Goal: Task Accomplishment & Management: Use online tool/utility

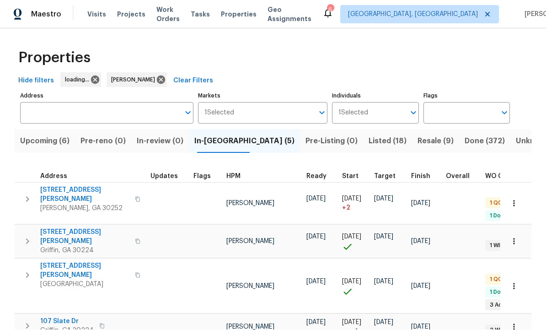
scroll to position [0, 0]
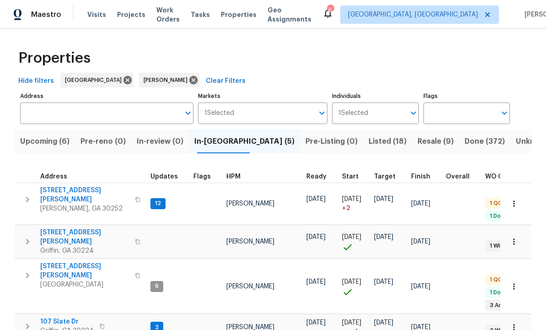
click at [458, 159] on div "Upcoming (6) Pre-reno (0) In-review (0) In-reno (5) Pre-Listing (0) Listed (18)…" at bounding box center [273, 262] width 517 height 277
click at [61, 228] on span "111 Cynthia Cir" at bounding box center [84, 237] width 89 height 18
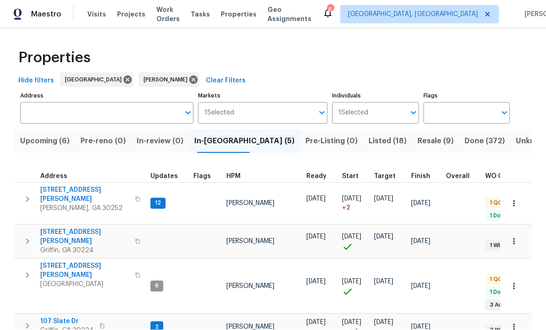
click at [54, 186] on span "[STREET_ADDRESS][PERSON_NAME]" at bounding box center [84, 195] width 89 height 18
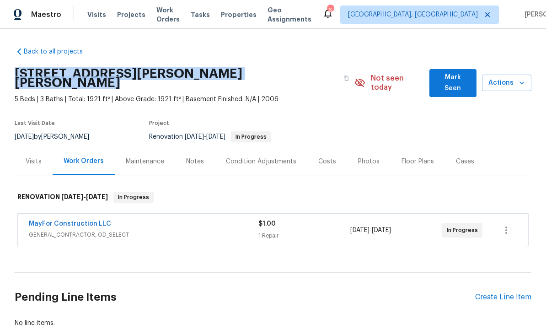
click at [455, 127] on section "[STREET_ADDRESS][PERSON_NAME][PERSON_NAME] 5 Beds | 3 Baths | Total: 1921 ft² |…" at bounding box center [273, 105] width 517 height 86
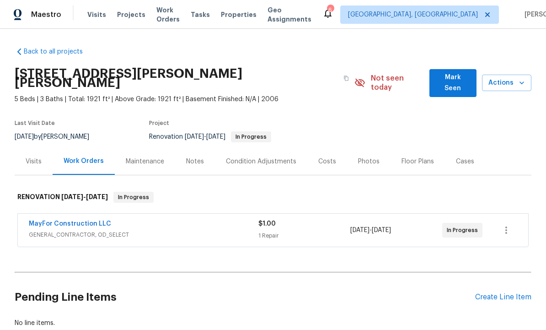
click at [441, 76] on span "Mark Seen" at bounding box center [453, 83] width 32 height 22
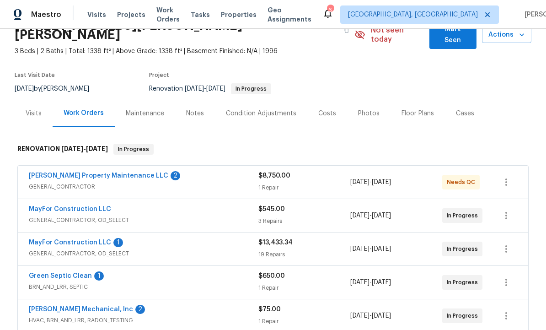
scroll to position [51, 0]
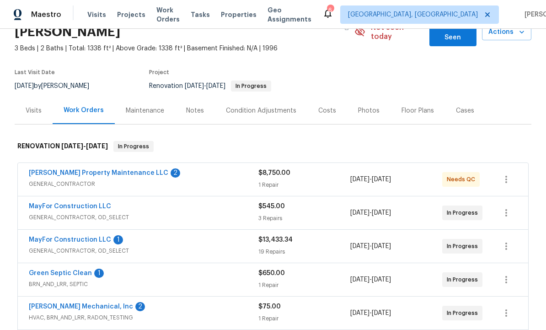
click at [425, 169] on div "8/25/2025 - 9/8/2025" at bounding box center [396, 179] width 92 height 22
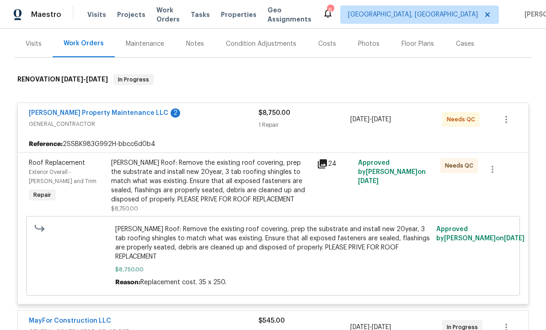
scroll to position [124, 0]
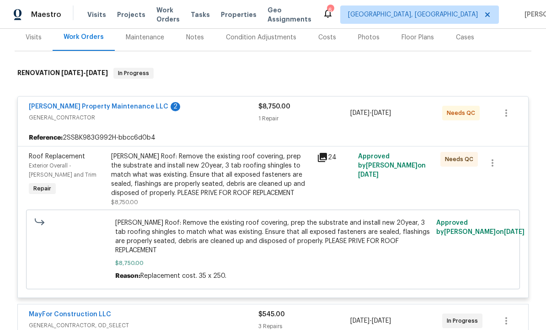
click at [277, 172] on div "Gable Roof: Remove the existing roof covering, prep the substrate and install n…" at bounding box center [211, 175] width 200 height 46
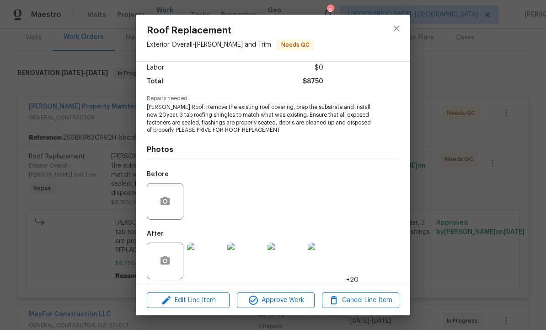
scroll to position [70, 0]
click at [208, 257] on img at bounding box center [205, 261] width 37 height 37
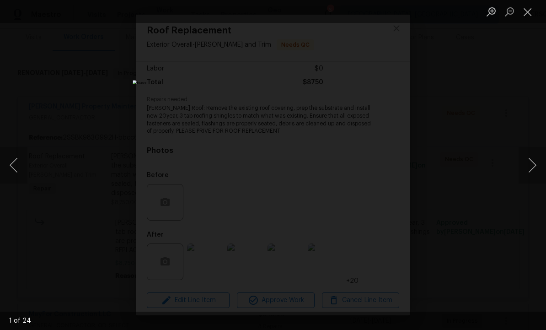
click at [530, 165] on button "Next image" at bounding box center [532, 165] width 27 height 37
click at [528, 161] on button "Next image" at bounding box center [532, 165] width 27 height 37
click at [528, 164] on button "Next image" at bounding box center [532, 165] width 27 height 37
click at [528, 165] on button "Next image" at bounding box center [532, 165] width 27 height 37
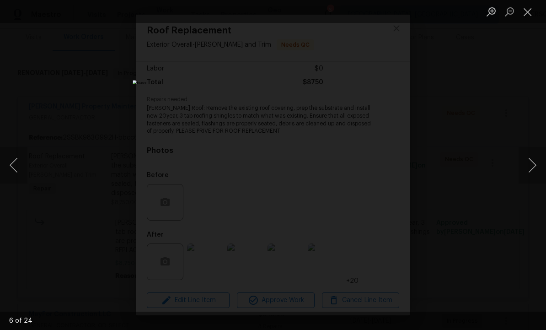
click at [527, 166] on button "Next image" at bounding box center [532, 165] width 27 height 37
click at [525, 165] on button "Next image" at bounding box center [532, 165] width 27 height 37
click at [528, 167] on button "Next image" at bounding box center [532, 165] width 27 height 37
click at [528, 7] on button "Close lightbox" at bounding box center [528, 12] width 18 height 16
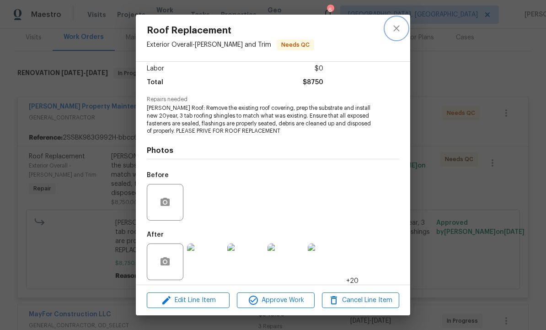
click at [403, 24] on button "close" at bounding box center [397, 28] width 22 height 22
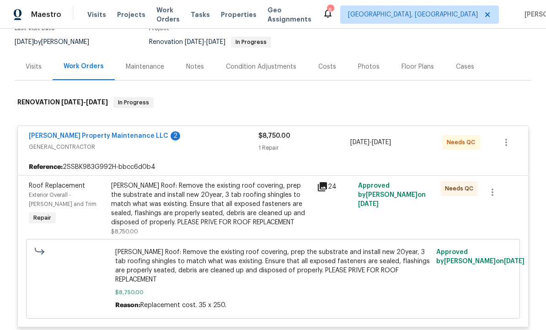
scroll to position [84, 0]
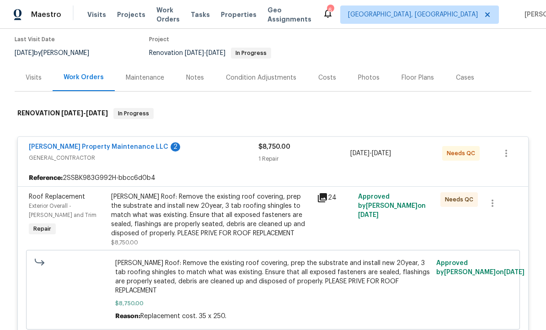
click at [208, 153] on span "GENERAL_CONTRACTOR" at bounding box center [144, 157] width 230 height 9
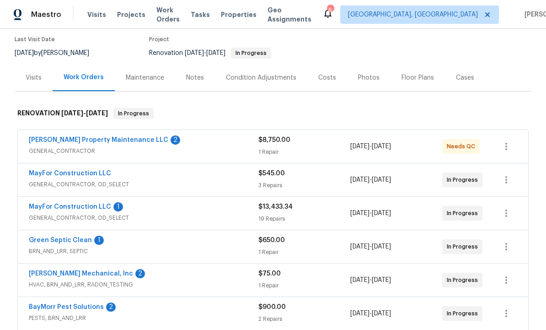
click at [165, 146] on span "GENERAL_CONTRACTOR" at bounding box center [144, 150] width 230 height 9
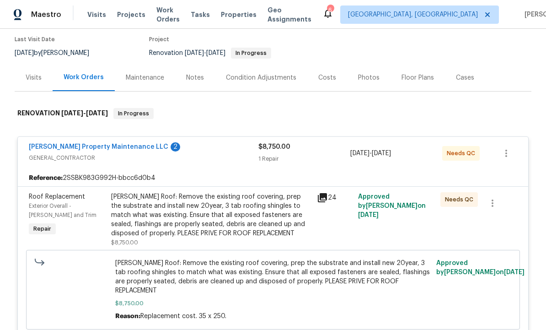
click at [265, 216] on div "Gable Roof: Remove the existing roof covering, prep the substrate and install n…" at bounding box center [211, 215] width 200 height 46
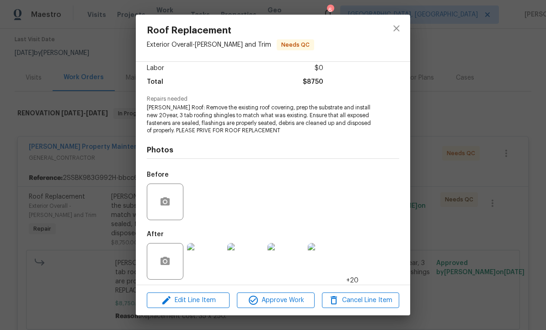
scroll to position [70, 0]
click at [273, 296] on span "Approve Work" at bounding box center [276, 300] width 72 height 11
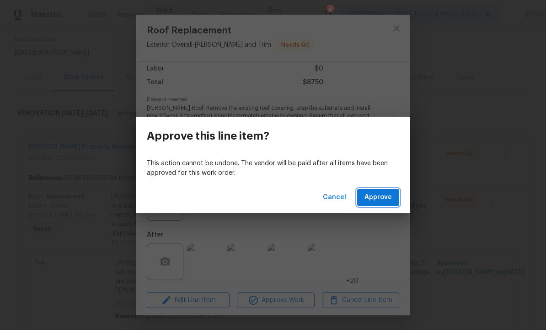
click at [386, 191] on button "Approve" at bounding box center [378, 197] width 42 height 17
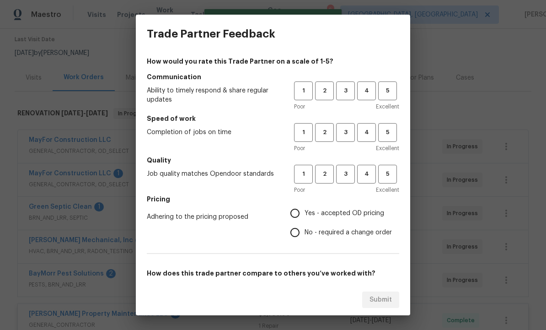
click at [437, 99] on div "Trade Partner Feedback How would you rate this Trade Partner on a scale of 1-5?…" at bounding box center [273, 165] width 546 height 330
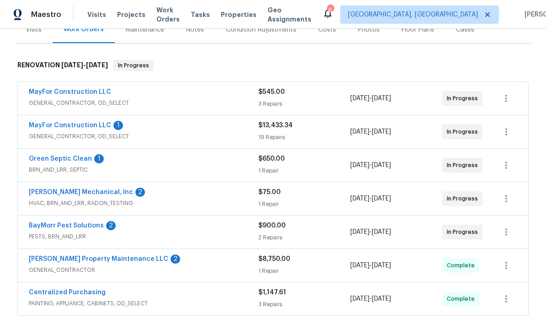
scroll to position [138, 0]
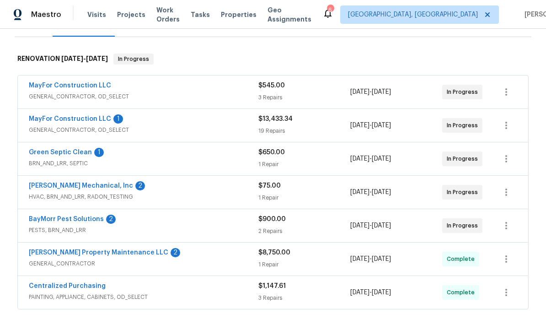
click at [89, 183] on link "[PERSON_NAME] Mechanical, Inc" at bounding box center [81, 186] width 104 height 6
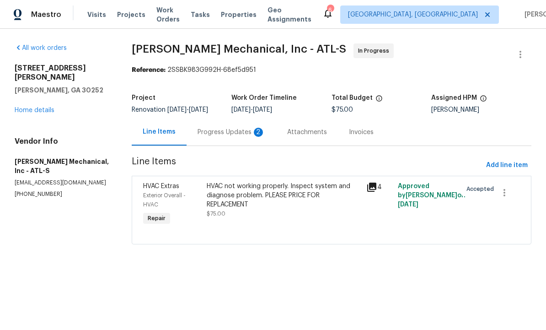
click at [237, 137] on div "Progress Updates 2" at bounding box center [232, 132] width 68 height 9
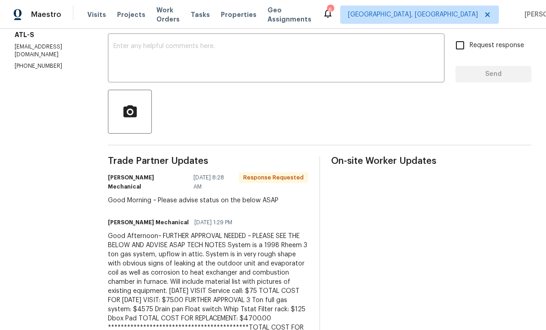
scroll to position [151, 0]
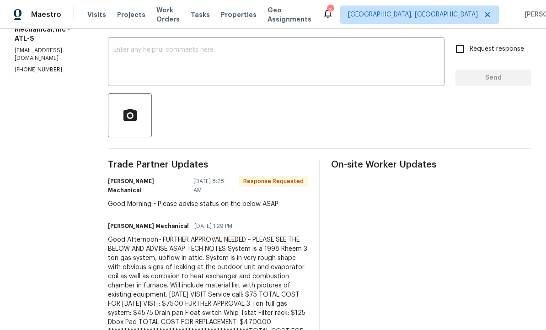
click at [194, 52] on textarea at bounding box center [276, 63] width 326 height 32
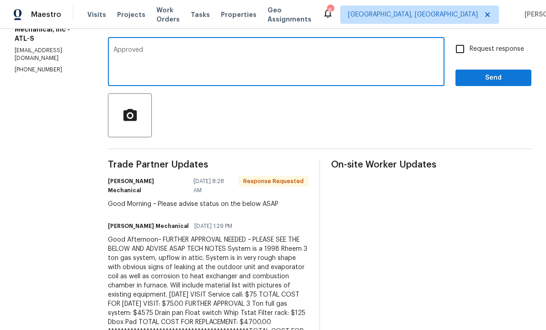
type textarea "Approved"
click at [462, 57] on input "Request response" at bounding box center [460, 48] width 19 height 19
checkbox input "true"
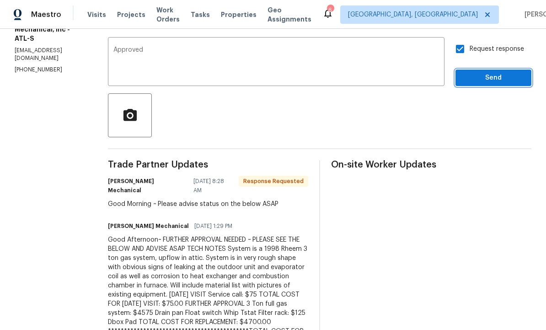
click at [494, 78] on span "Send" at bounding box center [493, 77] width 61 height 11
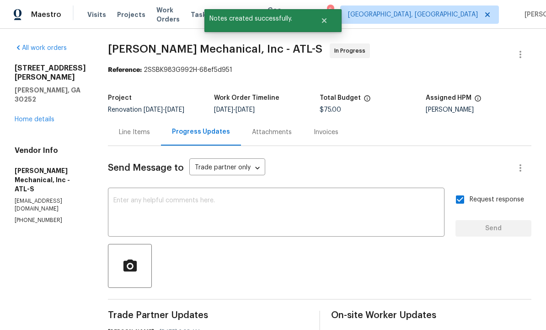
click at [150, 128] on div "Line Items" at bounding box center [134, 132] width 31 height 9
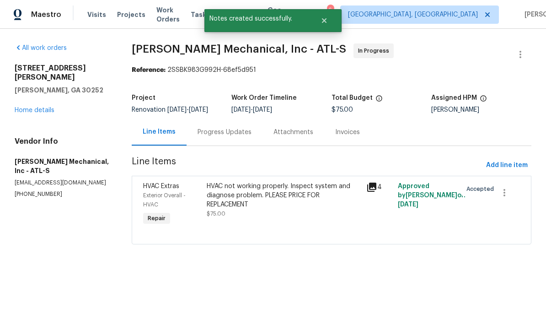
click at [271, 208] on div "HVAC not working properly. Inspect system and diagnose problem. PLEASE PRICE FO…" at bounding box center [284, 195] width 154 height 27
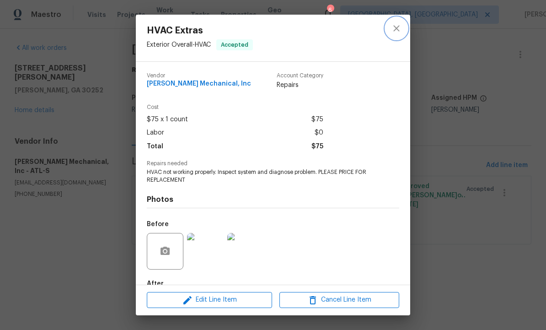
click at [396, 23] on icon "close" at bounding box center [396, 28] width 11 height 11
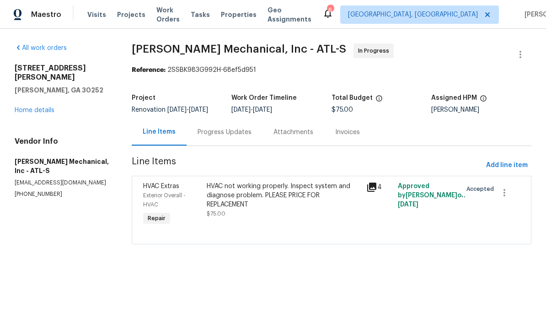
click at [227, 137] on div "Progress Updates" at bounding box center [225, 132] width 54 height 9
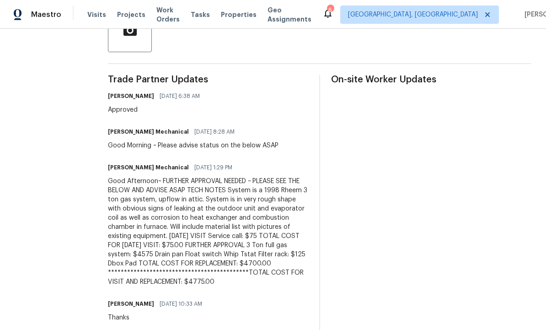
scroll to position [236, 0]
click at [140, 195] on div "**********" at bounding box center [208, 231] width 200 height 110
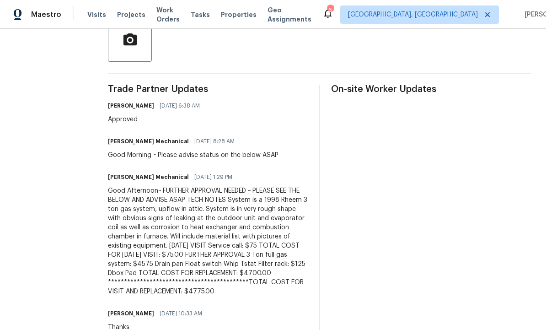
scroll to position [224, 0]
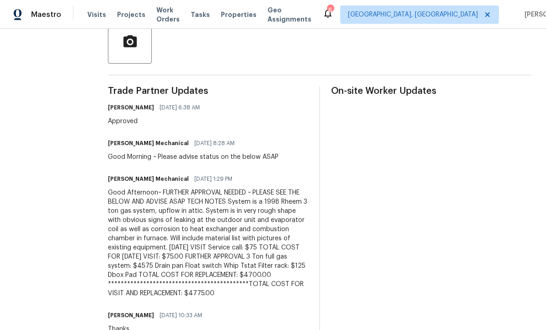
copy div "**********"
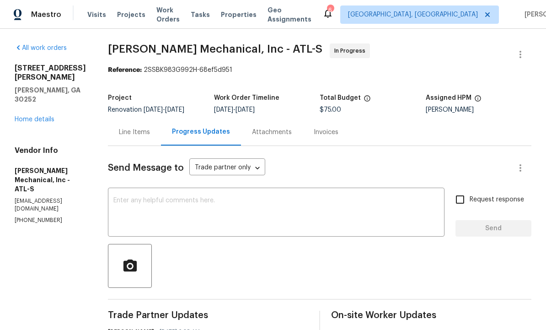
scroll to position [0, 0]
click at [150, 131] on div "Line Items" at bounding box center [134, 132] width 31 height 9
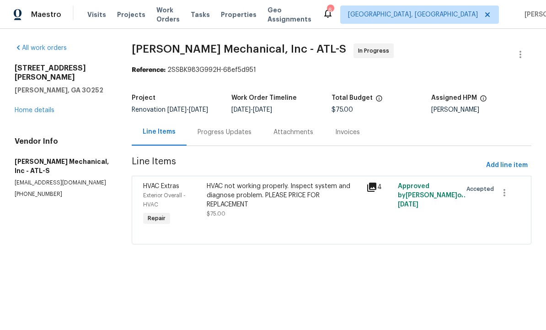
click at [275, 216] on div "HVAC not working properly. Inspect system and diagnose problem. PLEASE PRICE FO…" at bounding box center [284, 200] width 154 height 37
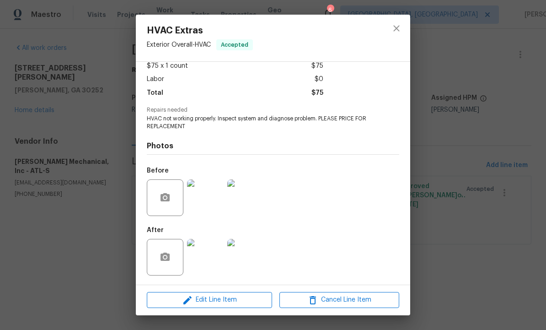
scroll to position [55, 0]
click at [228, 306] on button "Edit Line Item" at bounding box center [209, 300] width 125 height 16
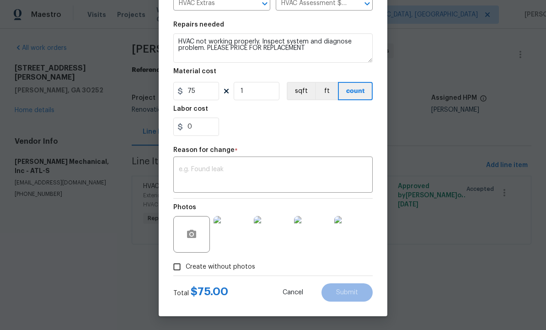
scroll to position [123, 0]
click at [237, 176] on textarea at bounding box center [273, 175] width 189 height 19
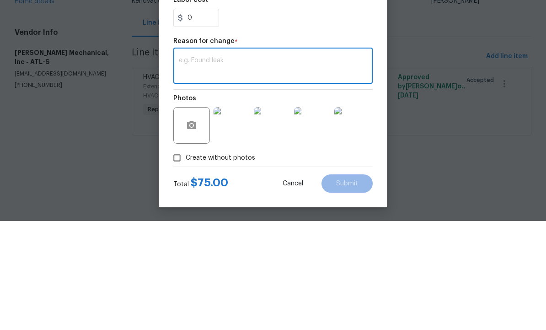
click at [231, 166] on textarea at bounding box center [273, 175] width 189 height 19
paste textarea "**********"
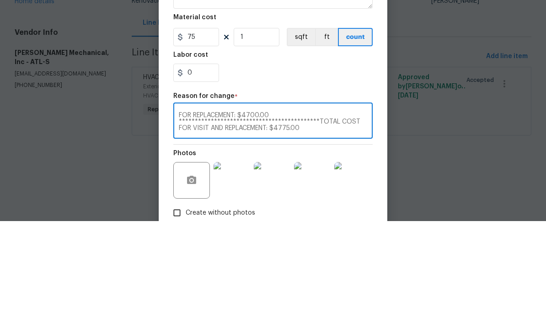
scroll to position [53, 0]
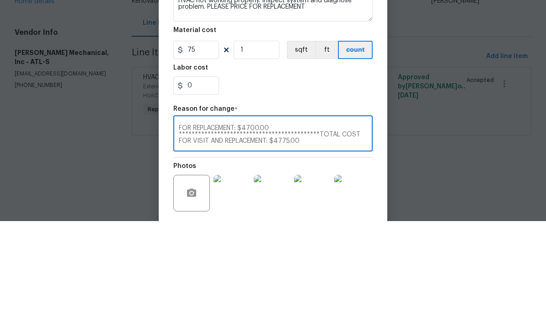
type textarea "**********"
click at [206, 150] on input "75" at bounding box center [196, 159] width 46 height 18
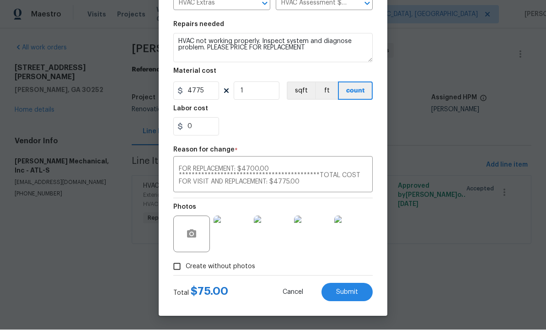
scroll to position [123, 0]
type input "4775"
click at [348, 290] on span "Submit" at bounding box center [347, 292] width 22 height 7
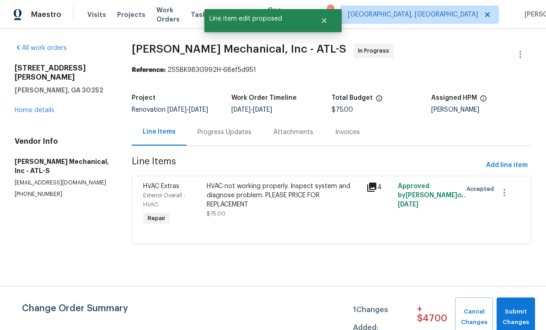
scroll to position [0, 0]
click at [521, 309] on span "Submit Changes" at bounding box center [515, 317] width 29 height 21
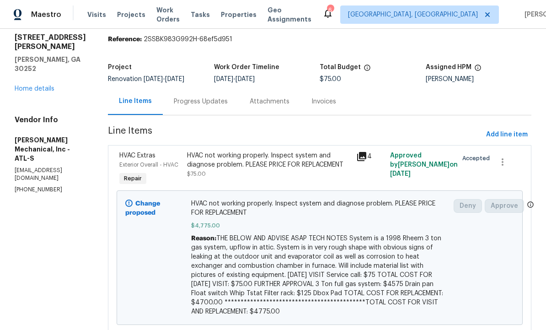
scroll to position [30, 0]
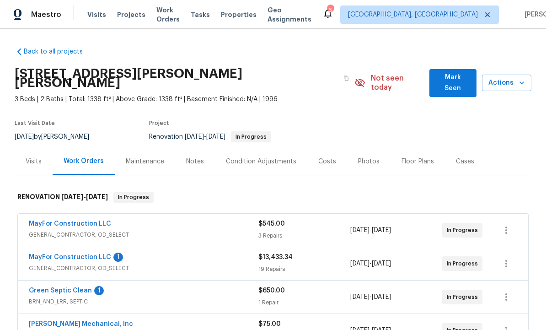
click at [63, 287] on link "Green Septic Clean" at bounding box center [60, 290] width 63 height 6
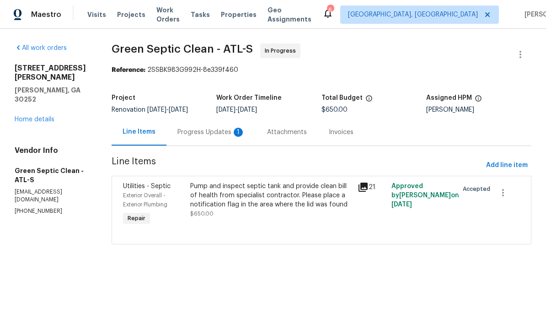
click at [207, 133] on div "Progress Updates 1" at bounding box center [212, 132] width 68 height 9
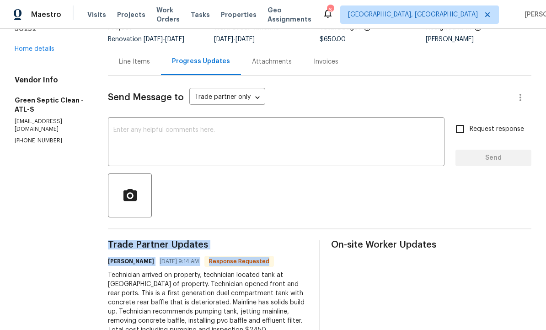
copy div "Trade Partner Updates joe brown 09/01/2025 9:14 AM Response Requested"
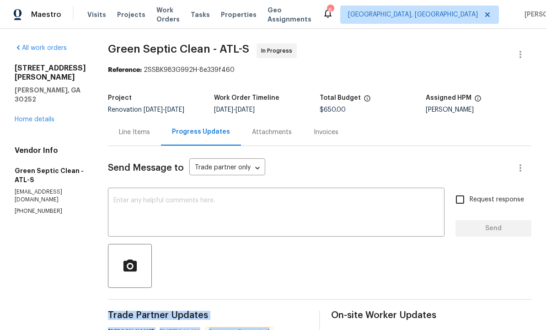
click at [140, 129] on div "Line Items" at bounding box center [134, 132] width 31 height 9
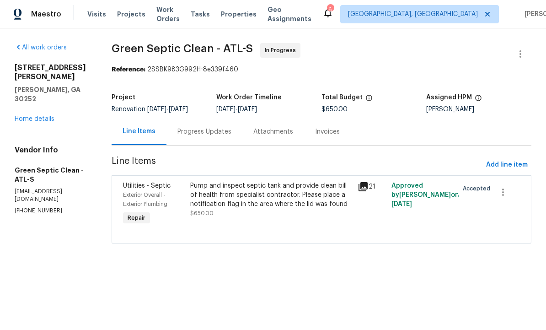
click at [246, 197] on div "Pump and inspect septic tank and provide clean bill of health from specialist c…" at bounding box center [271, 195] width 162 height 27
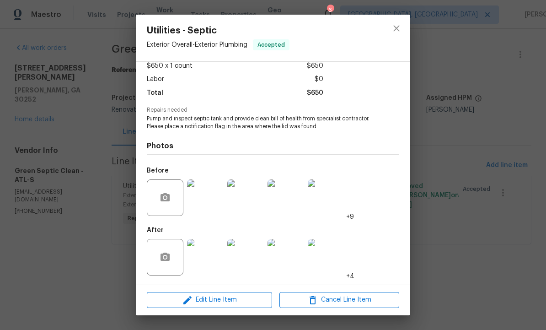
scroll to position [55, 0]
click at [232, 296] on span "Edit Line Item" at bounding box center [210, 299] width 120 height 11
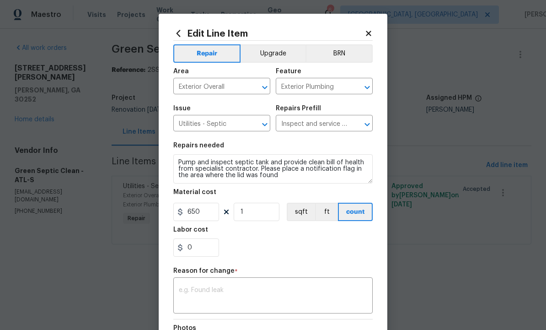
click at [241, 286] on div "x ​" at bounding box center [272, 297] width 199 height 34
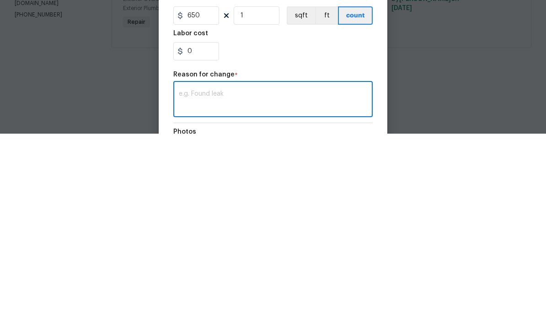
click at [225, 287] on textarea at bounding box center [273, 296] width 189 height 19
paste textarea "Technician arrived on property, technician located tank at front center of prop…"
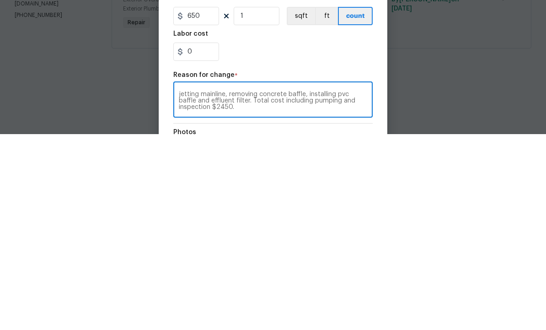
scroll to position [0, 0]
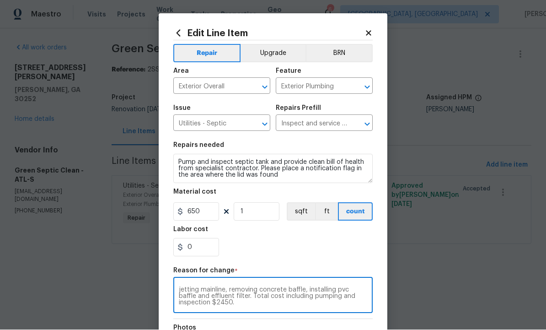
type textarea "Technician arrived on property, technician located tank at front center of prop…"
click at [207, 212] on input "650" at bounding box center [196, 212] width 46 height 18
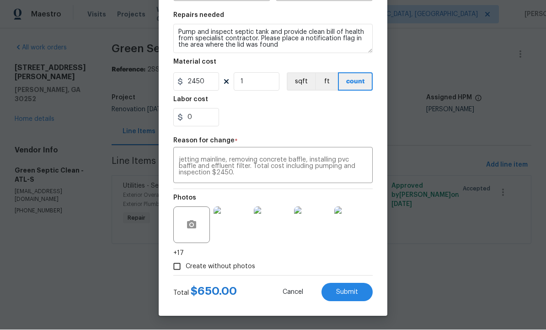
scroll to position [132, 0]
type input "2450"
click at [348, 289] on span "Submit" at bounding box center [347, 292] width 22 height 7
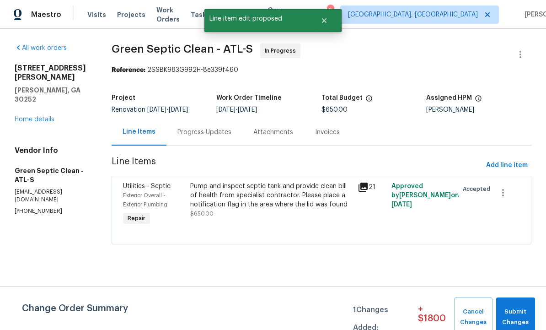
scroll to position [0, 0]
click at [519, 317] on span "Submit Changes" at bounding box center [516, 317] width 30 height 21
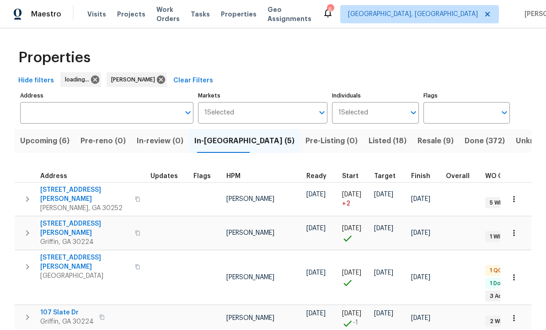
scroll to position [0, 0]
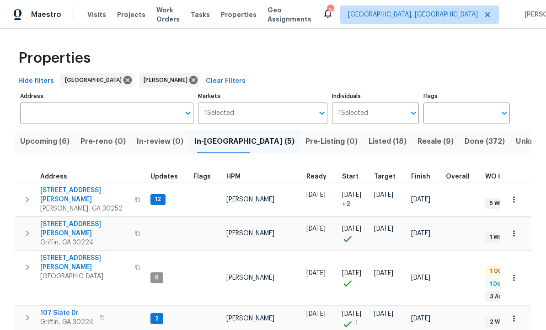
click at [66, 253] on span "[STREET_ADDRESS][PERSON_NAME]" at bounding box center [84, 262] width 89 height 18
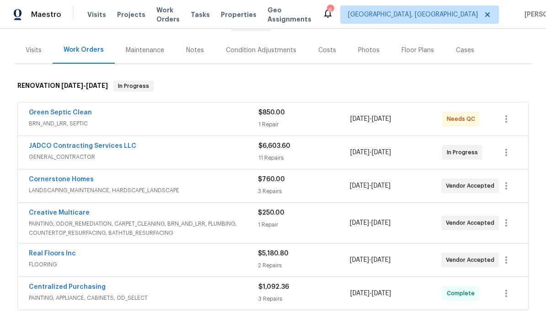
scroll to position [101, 0]
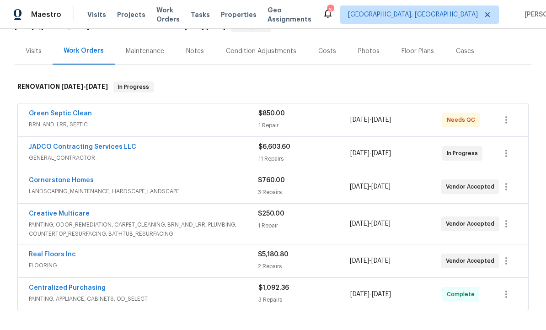
click at [72, 113] on link "Green Septic Clean" at bounding box center [60, 113] width 63 height 6
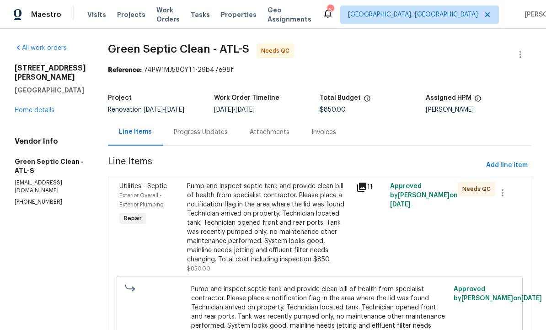
click at [214, 130] on div "Progress Updates" at bounding box center [201, 132] width 54 height 9
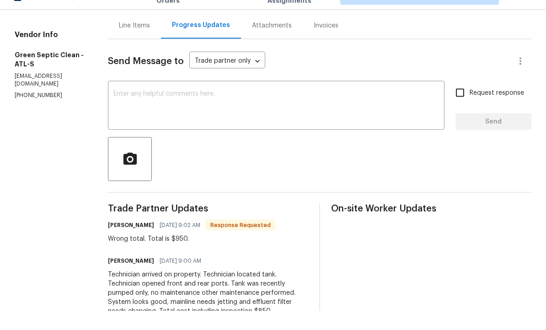
scroll to position [31, 0]
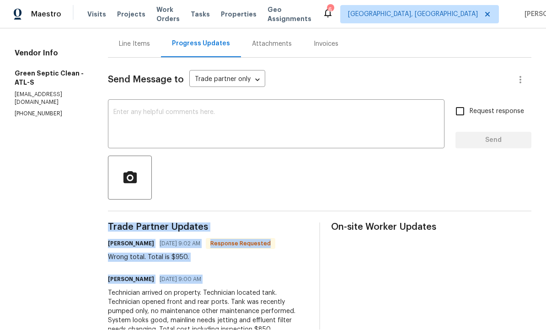
copy div "Trade Partner Updates [PERSON_NAME] [DATE] 9:02 AM Response Requested Wrong tot…"
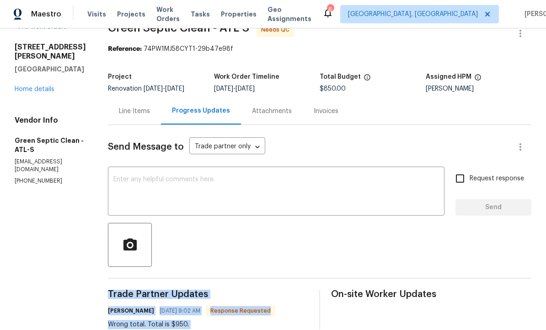
scroll to position [15, 0]
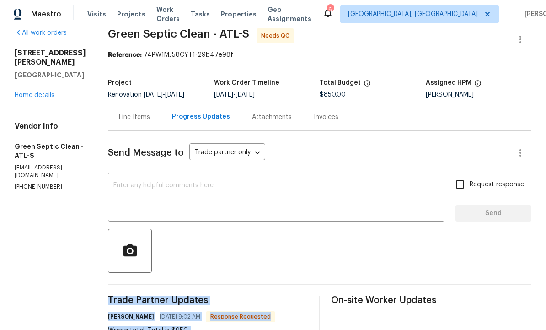
click at [143, 113] on div "Line Items" at bounding box center [134, 117] width 31 height 9
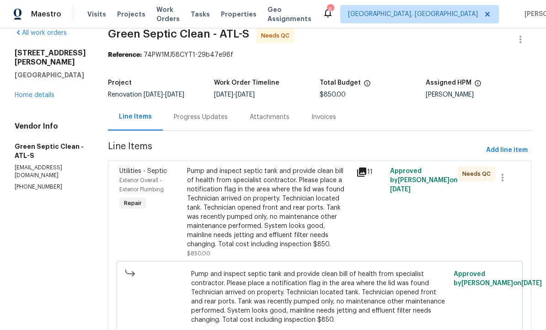
click at [309, 174] on div "Pump and inspect septic tank and provide clean bill of health from specialist c…" at bounding box center [269, 208] width 164 height 82
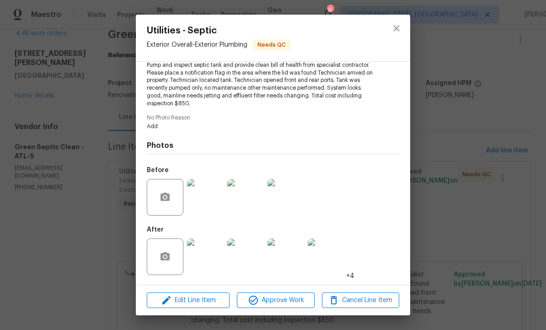
scroll to position [108, 0]
click at [277, 296] on span "Approve Work" at bounding box center [276, 300] width 72 height 11
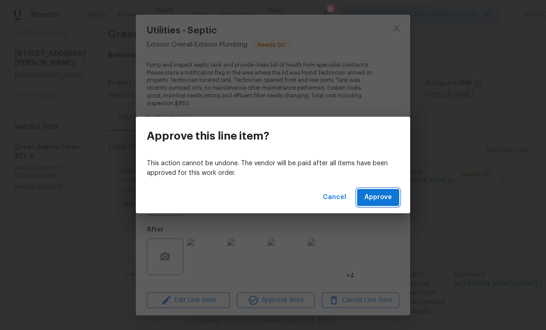
click at [375, 193] on span "Approve" at bounding box center [378, 197] width 27 height 11
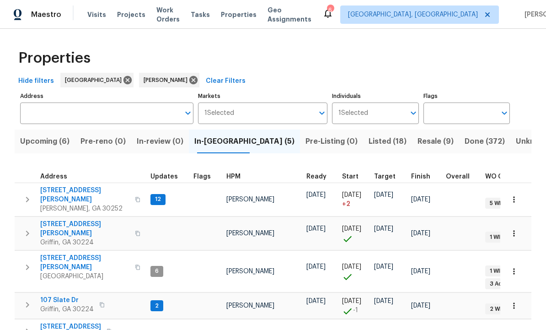
scroll to position [7, 0]
click at [60, 322] on span "[STREET_ADDRESS]" at bounding box center [70, 326] width 61 height 9
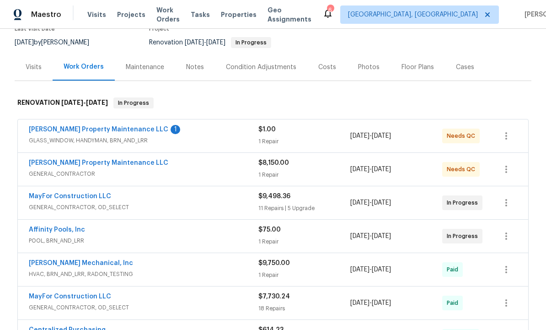
scroll to position [87, 0]
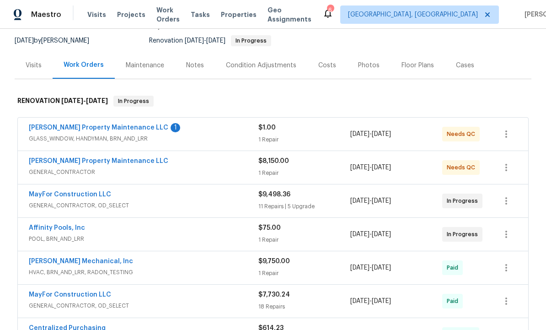
click at [96, 158] on link "[PERSON_NAME] Property Maintenance LLC" at bounding box center [99, 161] width 140 height 6
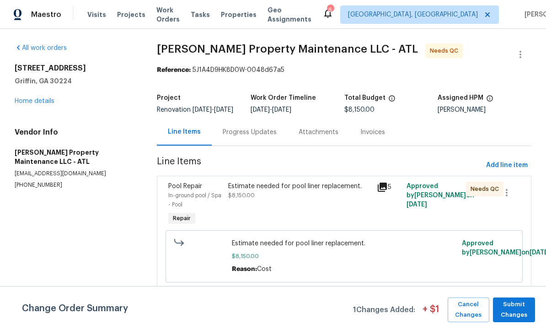
click at [253, 137] on div "Progress Updates" at bounding box center [250, 132] width 54 height 9
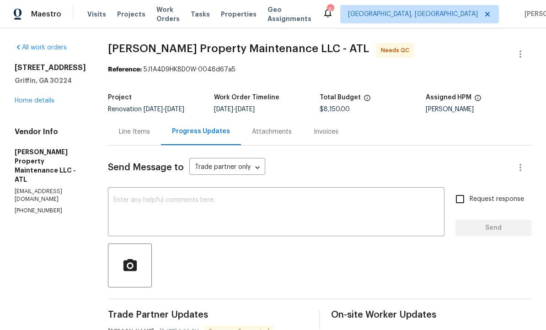
click at [129, 128] on div "Line Items" at bounding box center [134, 132] width 31 height 9
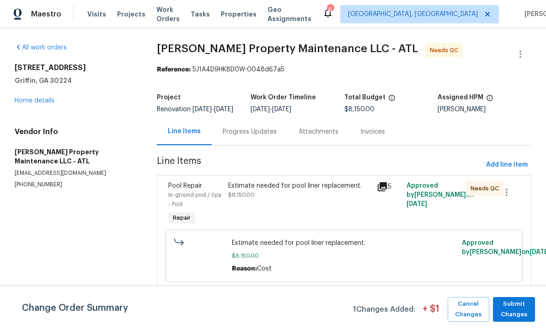
click at [273, 200] on div "Estimate needed for pool liner replacement. $8,150.00" at bounding box center [299, 191] width 143 height 18
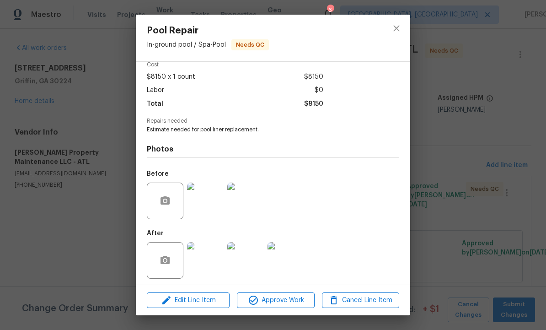
scroll to position [48, 0]
click at [205, 253] on img at bounding box center [205, 261] width 37 height 37
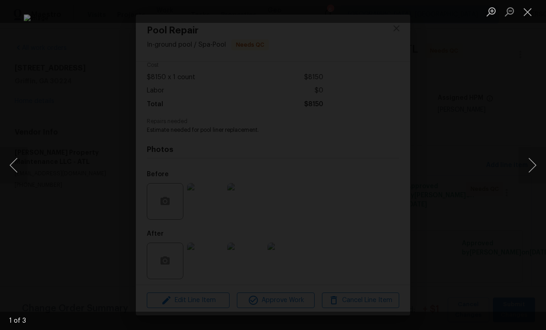
click at [523, 165] on button "Next image" at bounding box center [532, 165] width 27 height 37
click at [528, 166] on button "Next image" at bounding box center [532, 165] width 27 height 37
click at [531, 163] on button "Next image" at bounding box center [532, 165] width 27 height 37
click at [530, 167] on button "Next image" at bounding box center [532, 165] width 27 height 37
click at [530, 166] on button "Next image" at bounding box center [532, 165] width 27 height 37
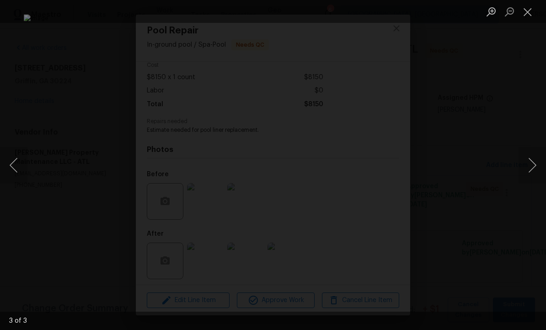
click at [529, 165] on button "Next image" at bounding box center [532, 165] width 27 height 37
click at [528, 167] on button "Next image" at bounding box center [532, 165] width 27 height 37
click at [527, 11] on button "Close lightbox" at bounding box center [528, 12] width 18 height 16
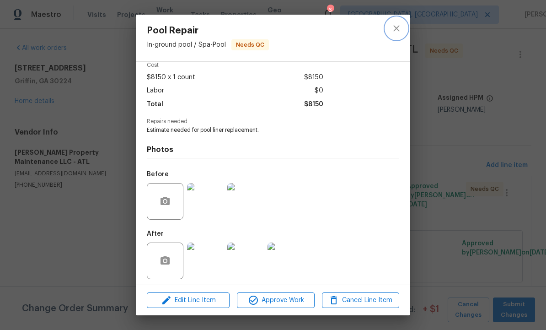
click at [398, 28] on icon "close" at bounding box center [396, 28] width 11 height 11
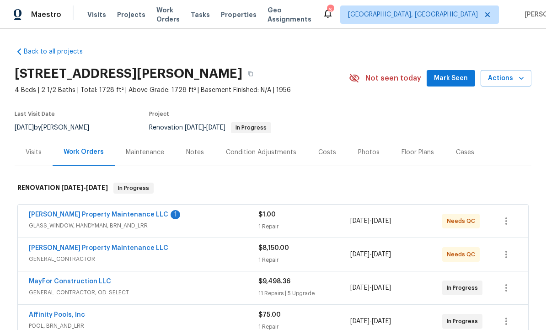
click at [107, 213] on link "[PERSON_NAME] Property Maintenance LLC" at bounding box center [99, 214] width 140 height 6
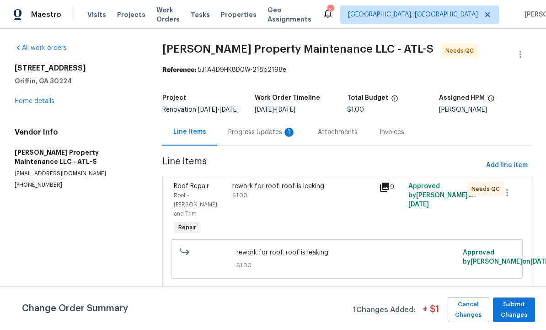
click at [270, 137] on div "Progress Updates 1" at bounding box center [262, 132] width 68 height 9
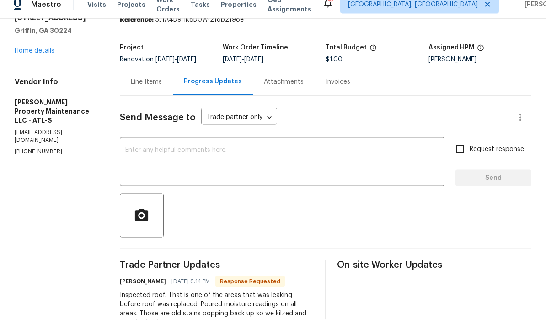
scroll to position [31, 0]
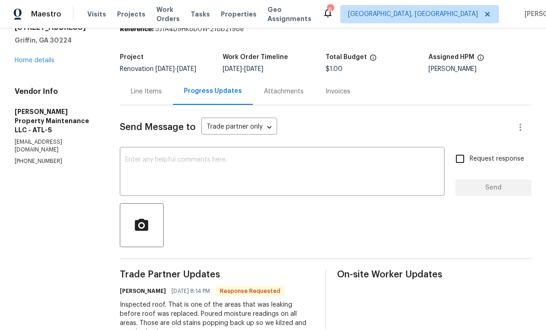
click at [141, 78] on div "Line Items" at bounding box center [146, 91] width 53 height 27
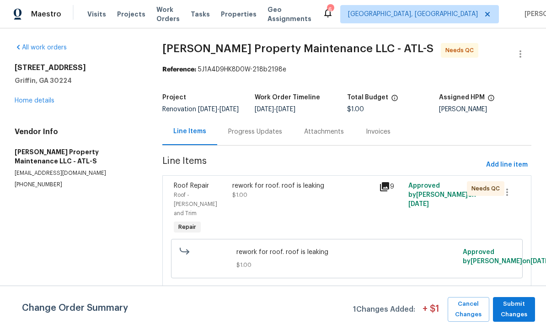
click at [300, 200] on div "rework for roof. roof is leaking $1.00" at bounding box center [302, 191] width 141 height 18
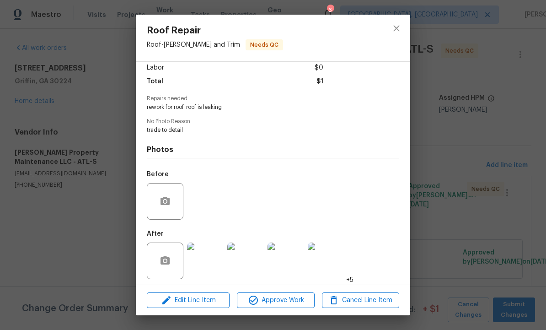
scroll to position [71, 0]
click at [204, 259] on img at bounding box center [205, 261] width 37 height 37
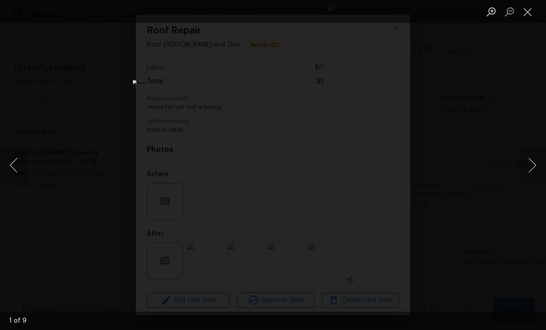
click at [533, 162] on button "Next image" at bounding box center [532, 165] width 27 height 37
click at [530, 160] on button "Next image" at bounding box center [532, 165] width 27 height 37
click at [528, 165] on button "Next image" at bounding box center [532, 165] width 27 height 37
click at [524, 12] on button "Close lightbox" at bounding box center [528, 12] width 18 height 16
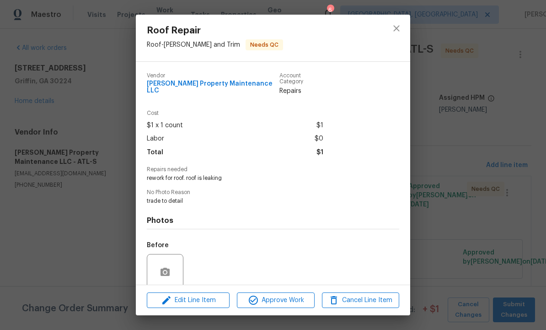
scroll to position [0, 0]
click at [389, 26] on button "close" at bounding box center [397, 28] width 22 height 22
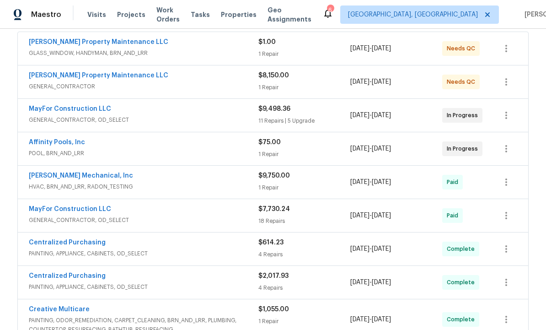
scroll to position [173, 0]
click at [92, 69] on div "[PERSON_NAME] Property Maintenance LLC GENERAL_CONTRACTOR $8,150.00 1 Repair [D…" at bounding box center [273, 81] width 511 height 33
click at [84, 76] on link "[PERSON_NAME] Property Maintenance LLC" at bounding box center [99, 75] width 140 height 6
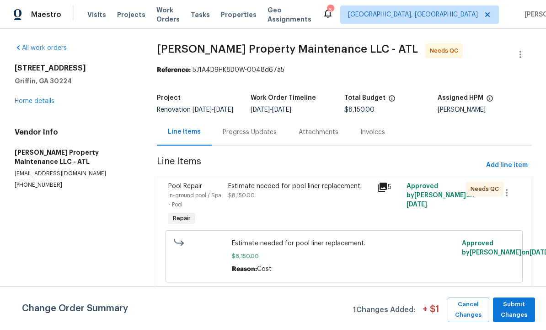
click at [257, 135] on div "Progress Updates" at bounding box center [250, 132] width 54 height 9
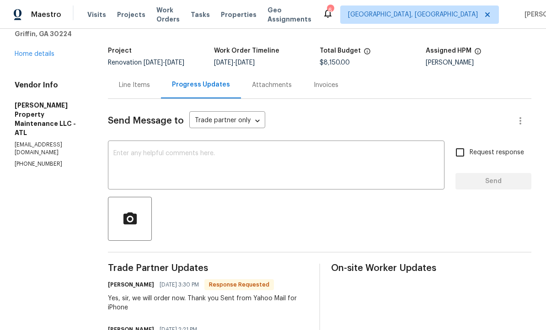
scroll to position [43, 0]
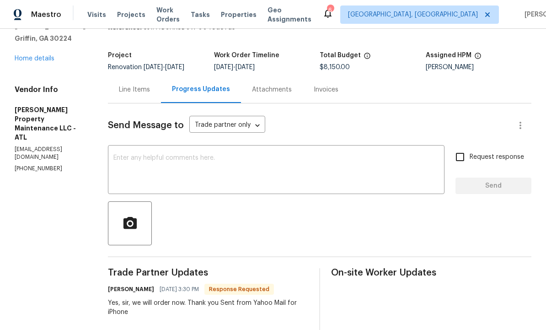
click at [183, 162] on textarea at bounding box center [276, 171] width 326 height 32
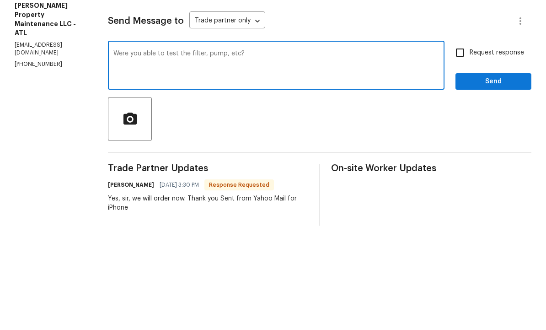
type textarea "Were you able to test the filter, pump, etc?"
click at [465, 147] on input "Request response" at bounding box center [460, 156] width 19 height 19
checkbox input "true"
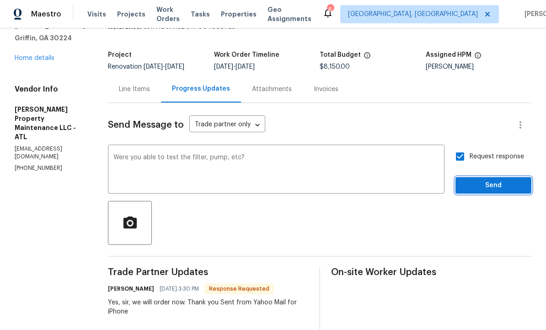
click at [494, 180] on span "Send" at bounding box center [493, 185] width 61 height 11
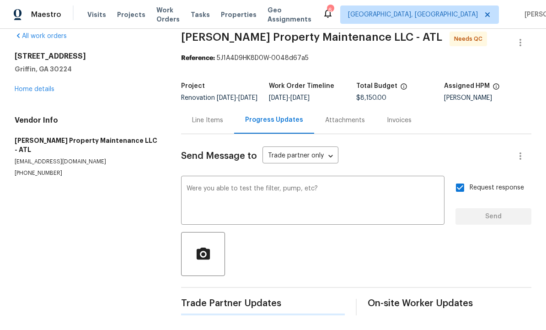
scroll to position [0, 0]
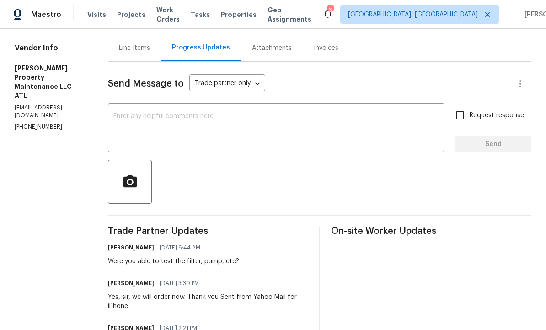
scroll to position [93, 0]
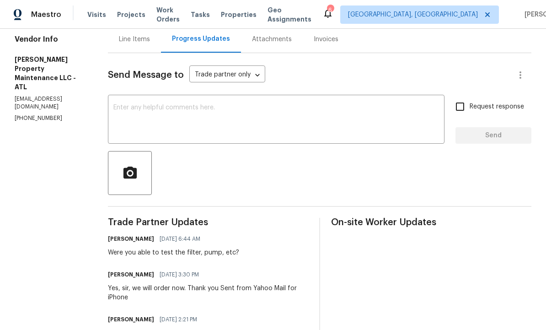
click at [464, 103] on input "Request response" at bounding box center [460, 106] width 19 height 19
checkbox input "true"
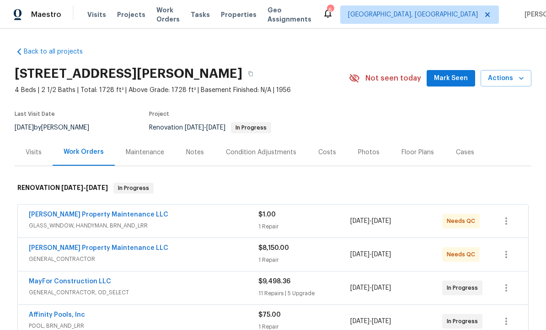
click at [455, 76] on span "Mark Seen" at bounding box center [451, 78] width 34 height 11
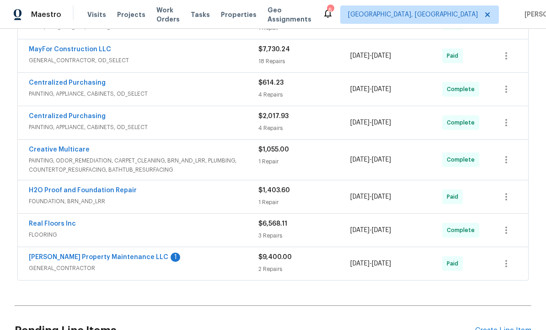
scroll to position [333, 0]
click at [109, 257] on link "Glen Property Maintenance LLC" at bounding box center [99, 256] width 140 height 6
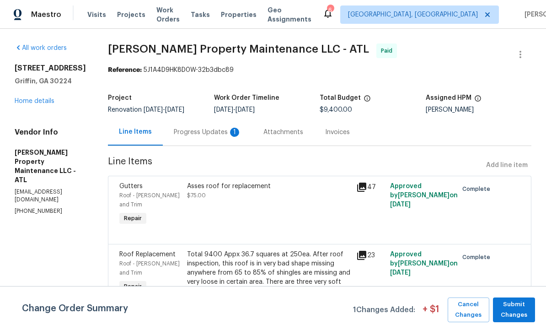
click at [201, 133] on div "Progress Updates 1" at bounding box center [208, 132] width 68 height 9
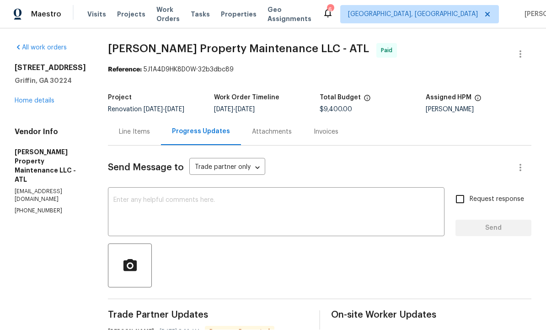
click at [190, 197] on textarea at bounding box center [276, 213] width 326 height 32
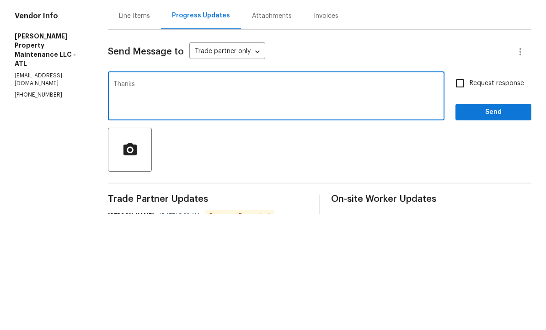
type textarea "Thanks"
click at [493, 220] on button "Send" at bounding box center [494, 228] width 76 height 17
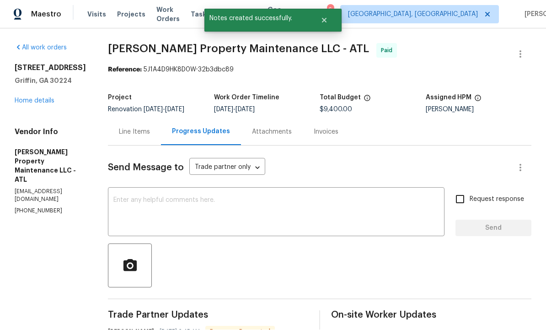
scroll to position [19, 0]
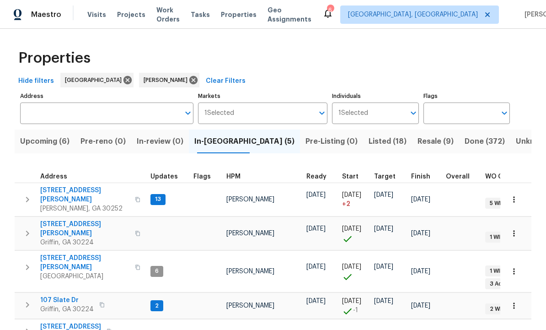
scroll to position [7, 0]
click at [73, 253] on span "[STREET_ADDRESS][PERSON_NAME]" at bounding box center [84, 262] width 89 height 18
click at [58, 296] on span "107 Slate Dr" at bounding box center [67, 300] width 54 height 9
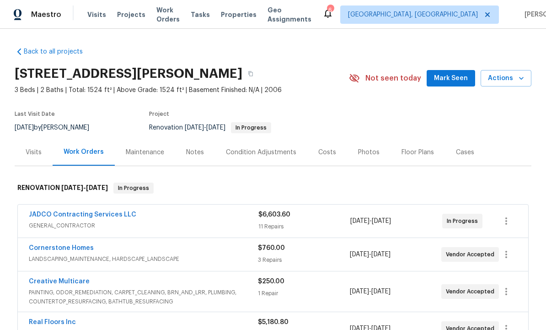
click at [450, 74] on span "Mark Seen" at bounding box center [451, 78] width 34 height 11
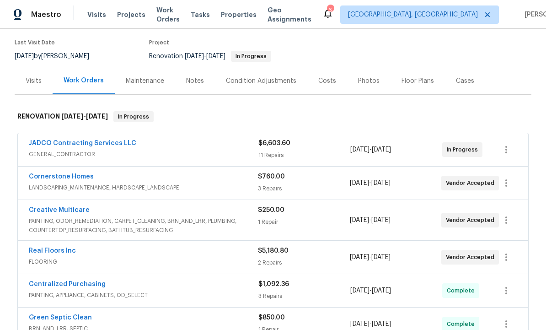
scroll to position [72, 0]
click at [59, 241] on div "Real Floors Inc FLOORING $5,180.80 2 Repairs 8/27/2025 - 9/1/2025 Vendor Accept…" at bounding box center [273, 256] width 511 height 33
click at [55, 252] on link "Real Floors Inc" at bounding box center [52, 250] width 47 height 6
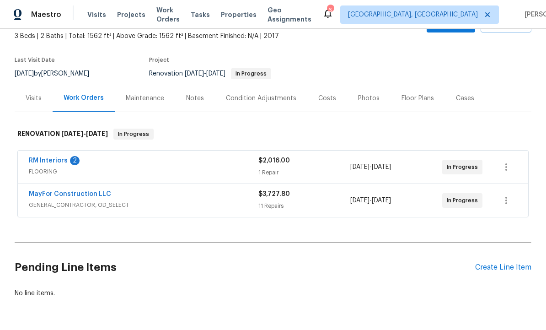
scroll to position [53, 0]
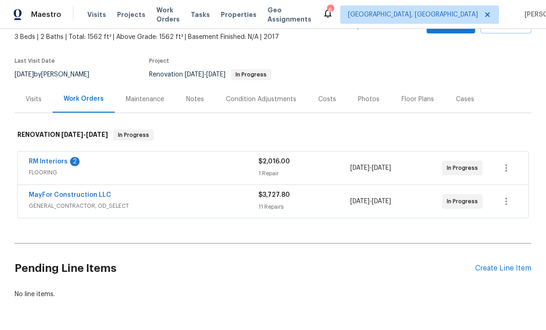
click at [45, 161] on link "RM Interiors" at bounding box center [48, 161] width 39 height 6
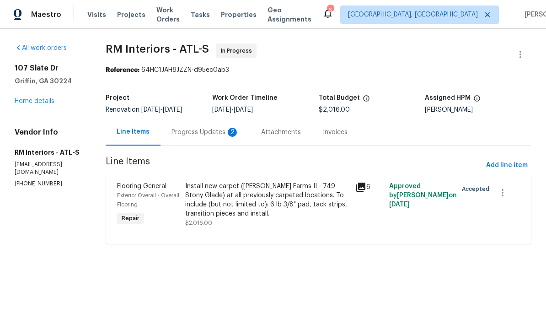
click at [192, 133] on div "Progress Updates 2" at bounding box center [206, 132] width 68 height 9
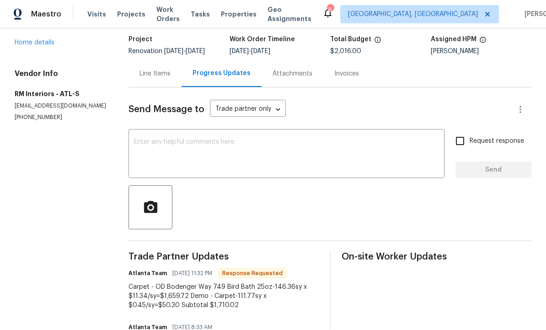
scroll to position [67, 0]
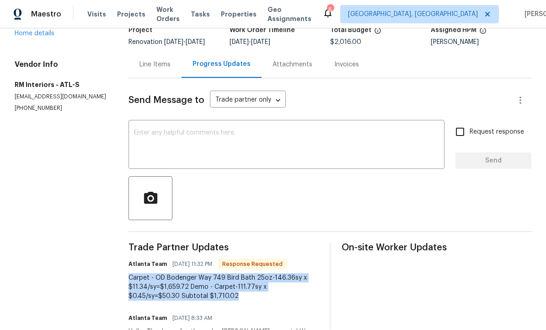
copy div "Carpet - OD Bodenger Way 749 Bird Bath 25oz-146.36sy x $11.34/sy=$1,659.72 Demo…"
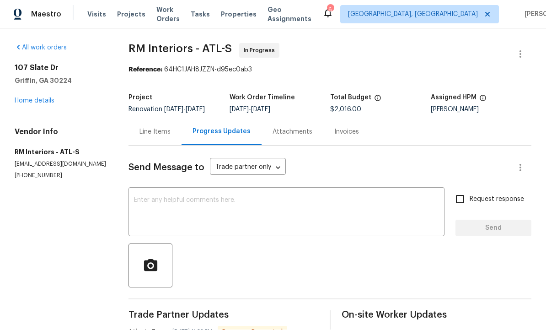
scroll to position [0, 0]
click at [167, 132] on div "Line Items" at bounding box center [155, 132] width 53 height 27
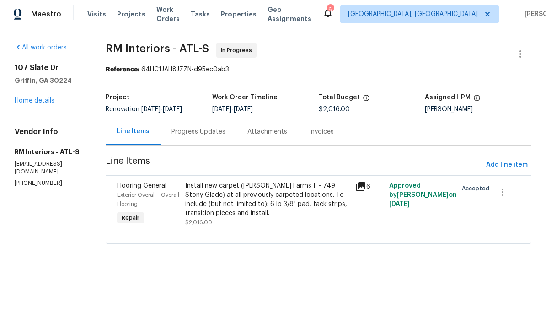
click at [266, 205] on div "Install new carpet (Abshire Farms II - 749 Stony Glade) at all previously carpe…" at bounding box center [267, 200] width 165 height 37
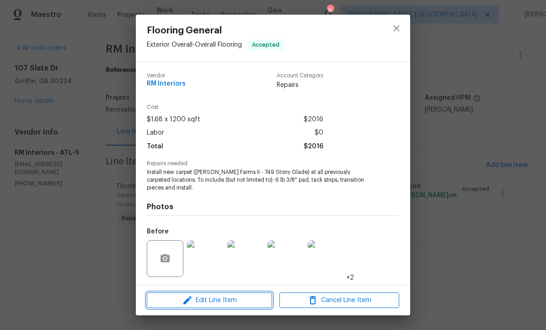
click at [227, 297] on span "Edit Line Item" at bounding box center [210, 300] width 120 height 11
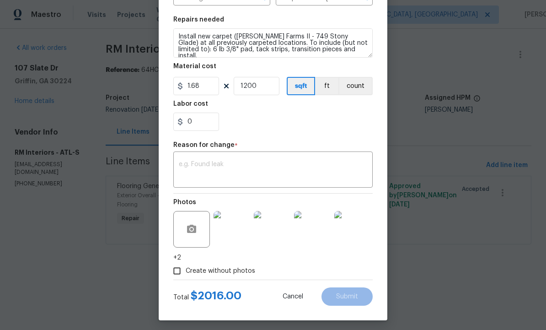
scroll to position [124, 0]
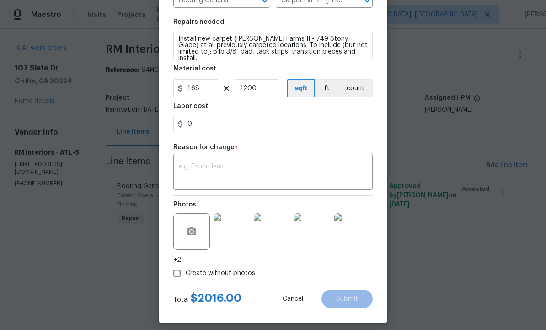
click at [246, 167] on textarea at bounding box center [273, 172] width 189 height 19
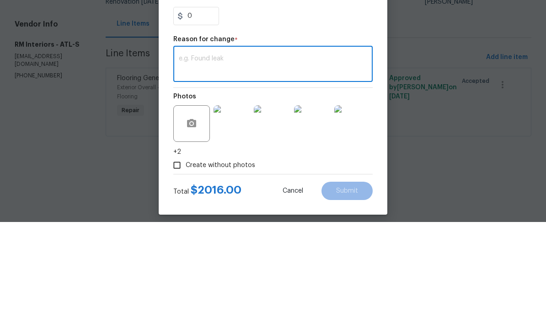
click at [238, 163] on textarea at bounding box center [273, 172] width 189 height 19
paste textarea "Carpet - OD Bodenger Way 749 Bird Bath 25oz-146.36sy x $11.34/sy=$1,659.72 Demo…"
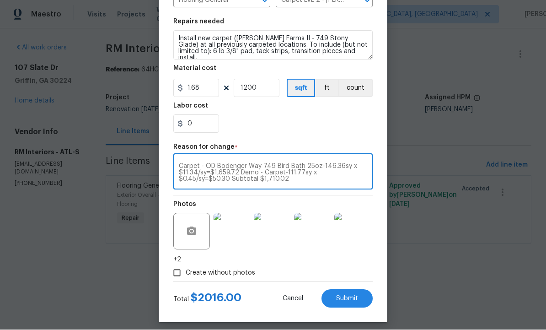
type textarea "Carpet - OD Bodenger Way 749 Bird Bath 25oz-146.36sy x $11.34/sy=$1,659.72 Demo…"
click at [209, 86] on input "1.68" at bounding box center [196, 88] width 46 height 18
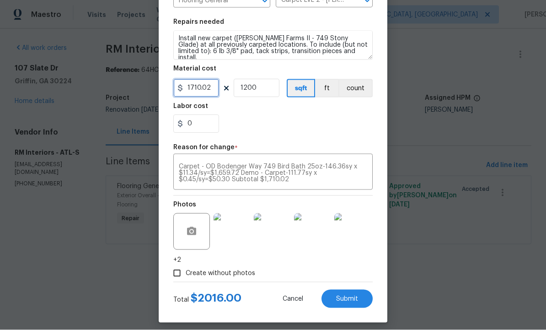
type input "1710.02"
click at [264, 91] on input "1200" at bounding box center [257, 88] width 46 height 18
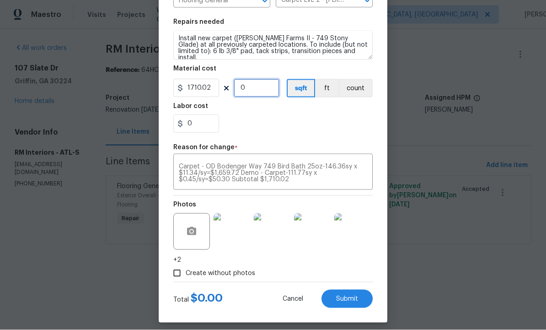
type input "1"
click at [347, 304] on button "Submit" at bounding box center [347, 299] width 51 height 18
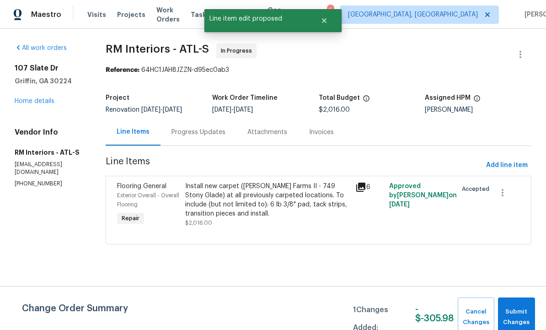
scroll to position [0, 0]
click at [516, 306] on button "Submit Changes" at bounding box center [516, 316] width 37 height 39
